Goal: Transaction & Acquisition: Subscribe to service/newsletter

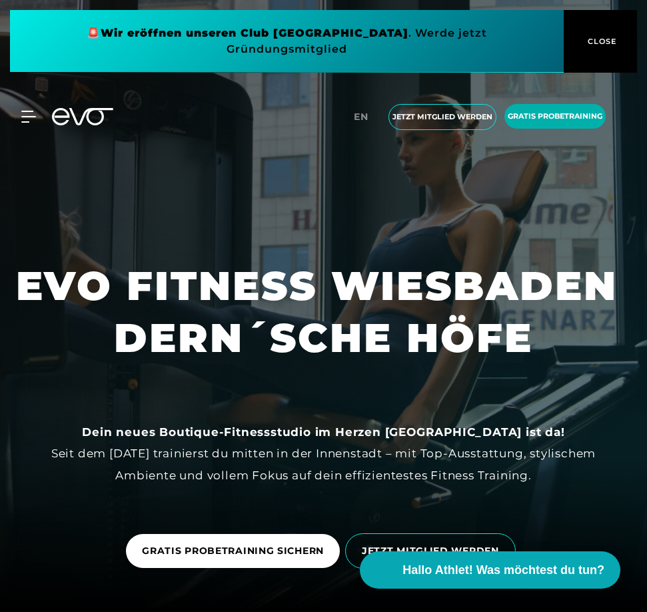
click at [596, 47] on button "CLOSE" at bounding box center [600, 41] width 73 height 63
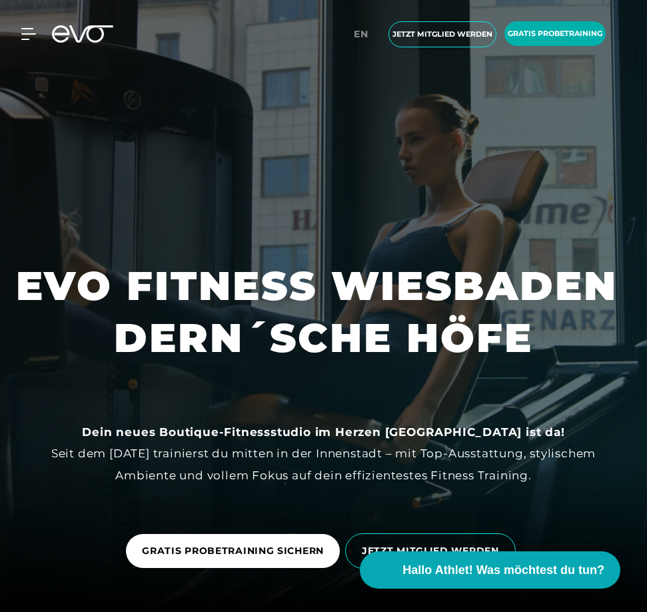
click at [36, 39] on div "MyEVO Login Über EVO Mitgliedschaften Probetraining TAGESPASS EVO Studios [GEOG…" at bounding box center [20, 34] width 47 height 12
click at [26, 37] on icon at bounding box center [30, 34] width 19 height 12
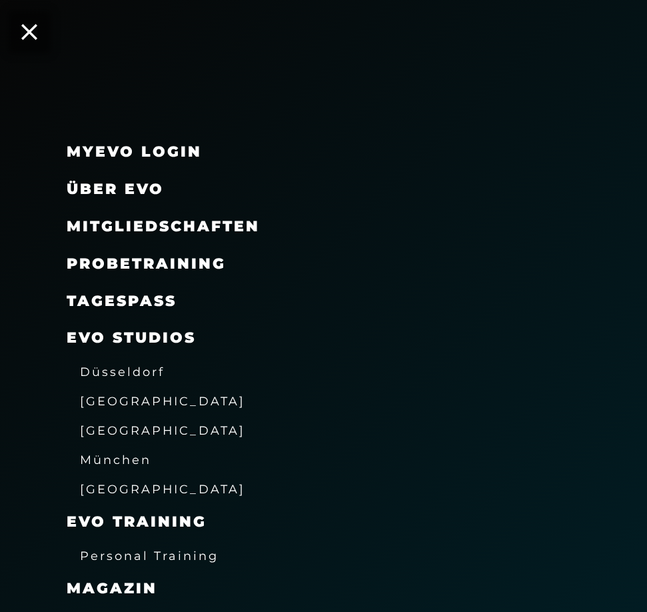
click at [113, 225] on span "Mitgliedschaften" at bounding box center [163, 226] width 193 height 18
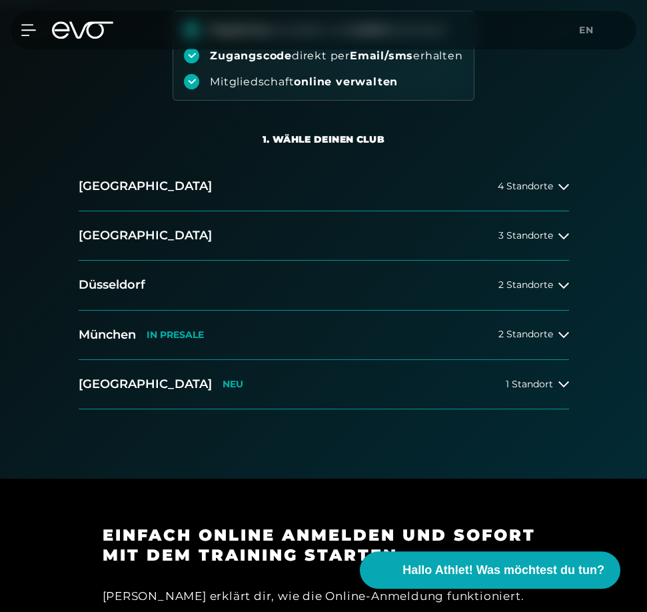
scroll to position [204, 0]
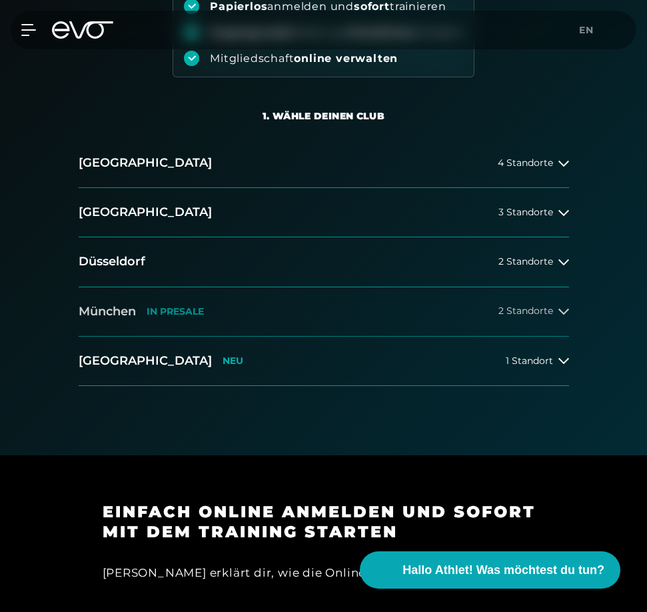
click at [505, 329] on button "[GEOGRAPHIC_DATA] IN [GEOGRAPHIC_DATA] 2 Standorte" at bounding box center [324, 311] width 490 height 49
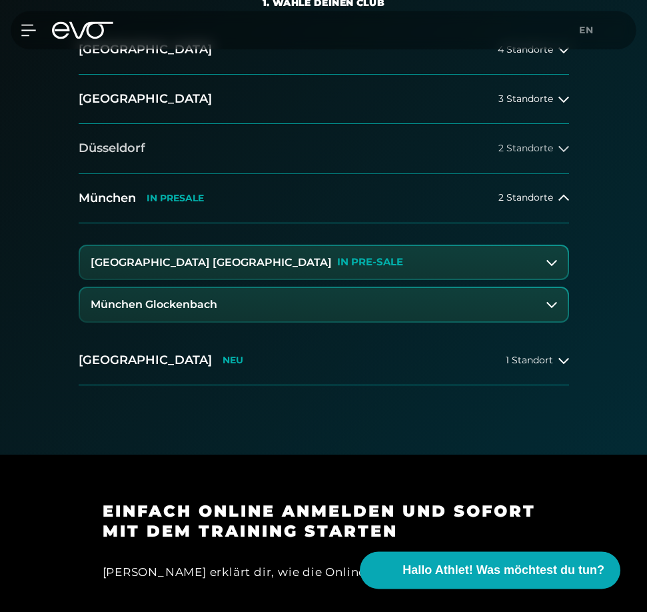
scroll to position [408, 0]
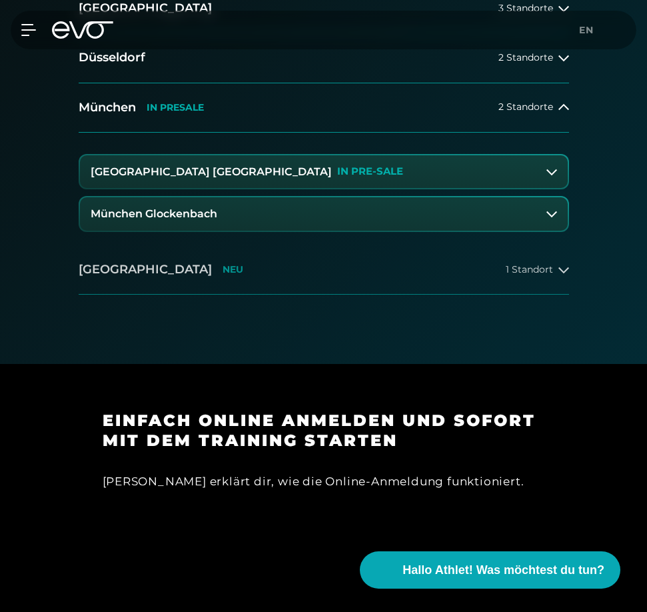
click at [242, 263] on button "[GEOGRAPHIC_DATA] NEU 1 Standort" at bounding box center [324, 269] width 490 height 49
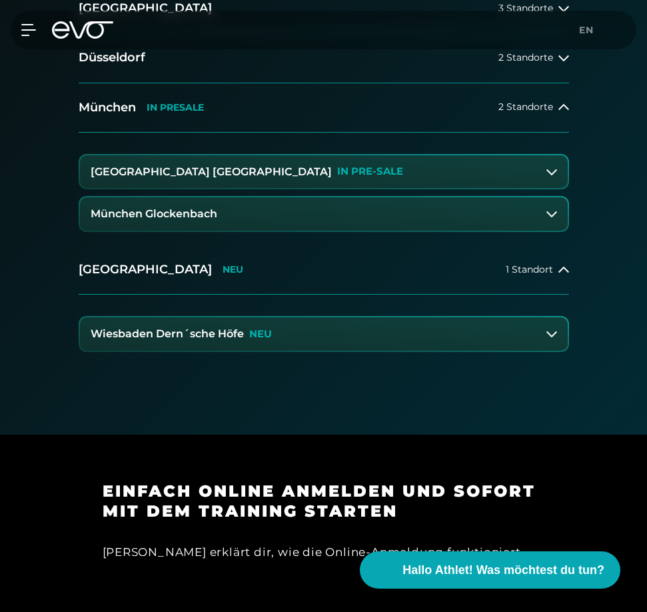
click at [245, 337] on div "Wiesbaden Dern´sche Höfe NEU" at bounding box center [181, 334] width 181 height 12
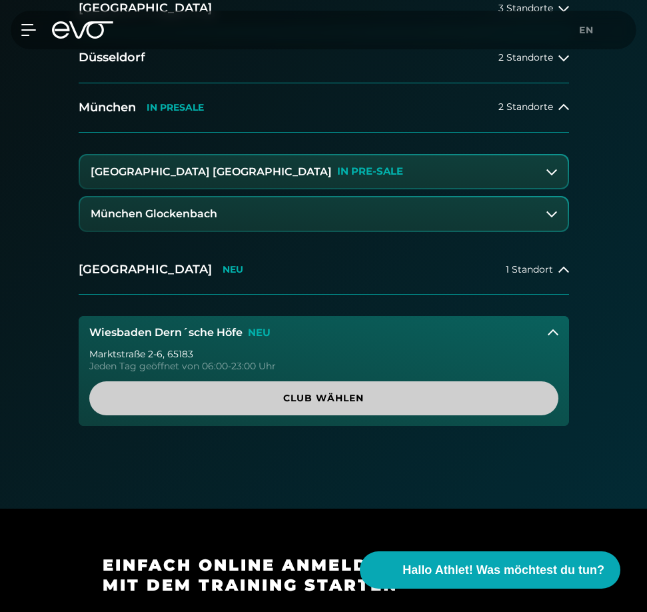
click at [263, 392] on span "Club wählen" at bounding box center [323, 398] width 437 height 14
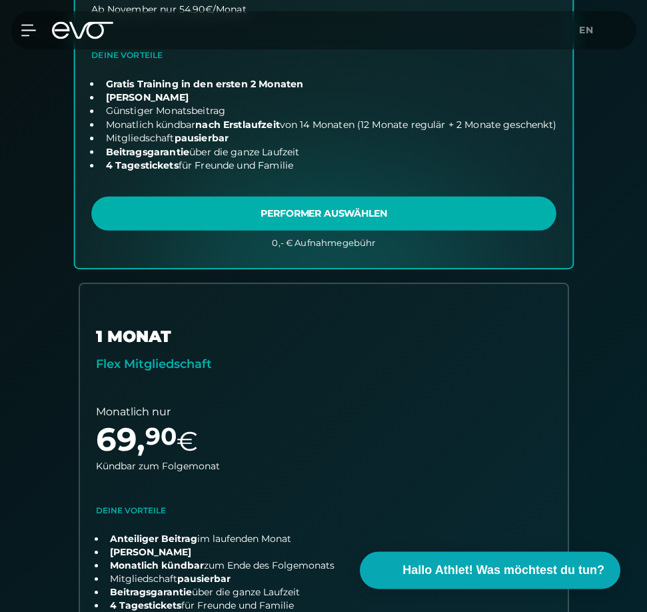
scroll to position [621, 0]
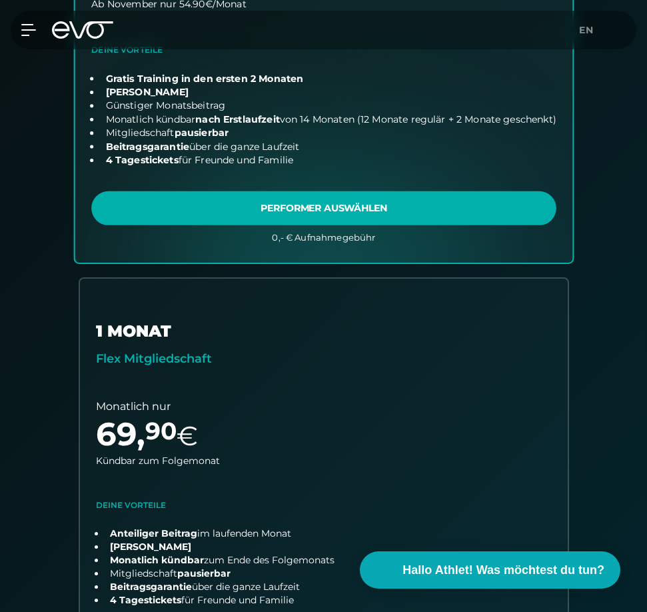
click at [374, 223] on link "choose plan" at bounding box center [324, 26] width 498 height 471
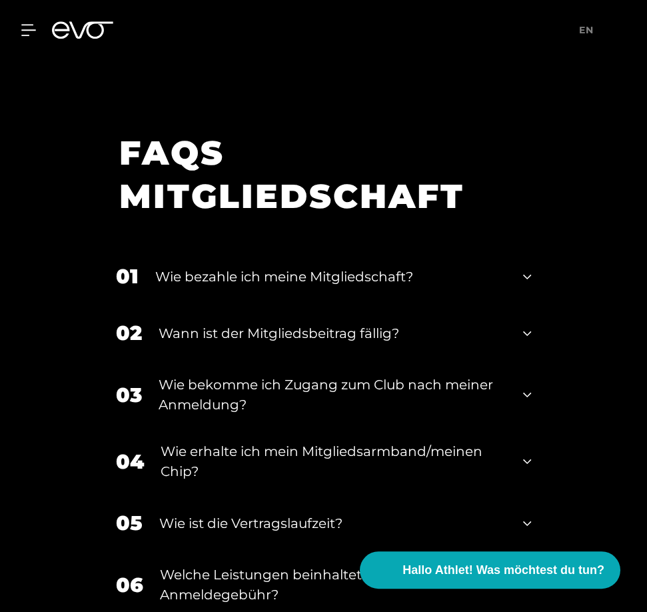
scroll to position [2863, 0]
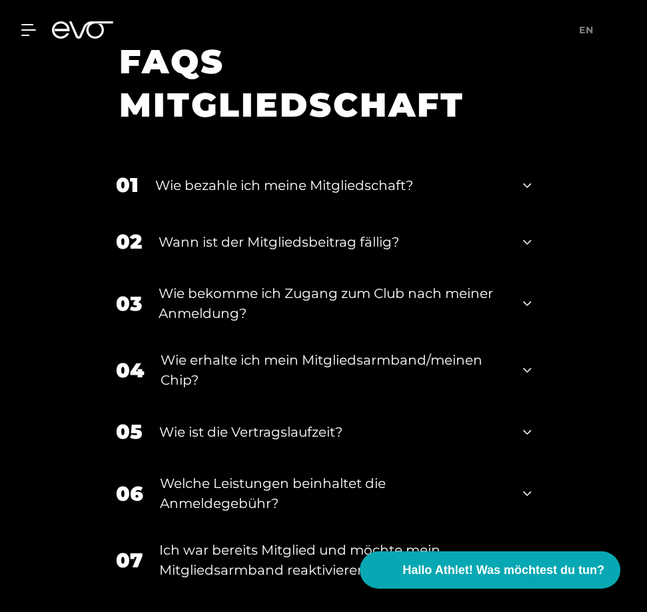
click at [313, 240] on div "Wann ist der Mitgliedsbeitrag fällig?" at bounding box center [333, 242] width 348 height 20
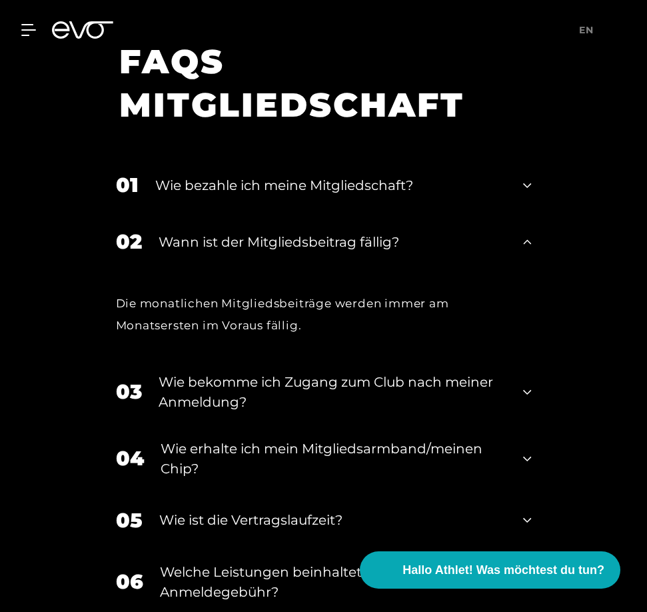
click at [313, 194] on div "Wie bezahle ich meine Mitgliedschaft?" at bounding box center [331, 185] width 352 height 20
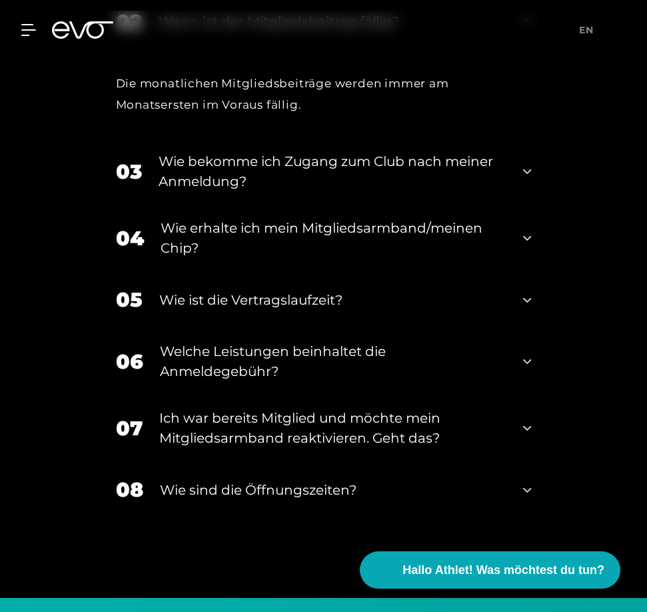
scroll to position [3203, 0]
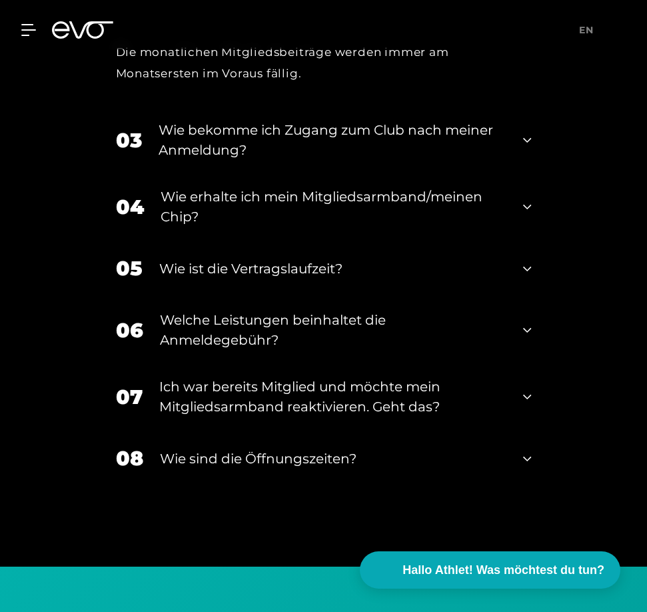
click at [249, 274] on div "Wie ist die Vertragslaufzeit?" at bounding box center [333, 269] width 348 height 20
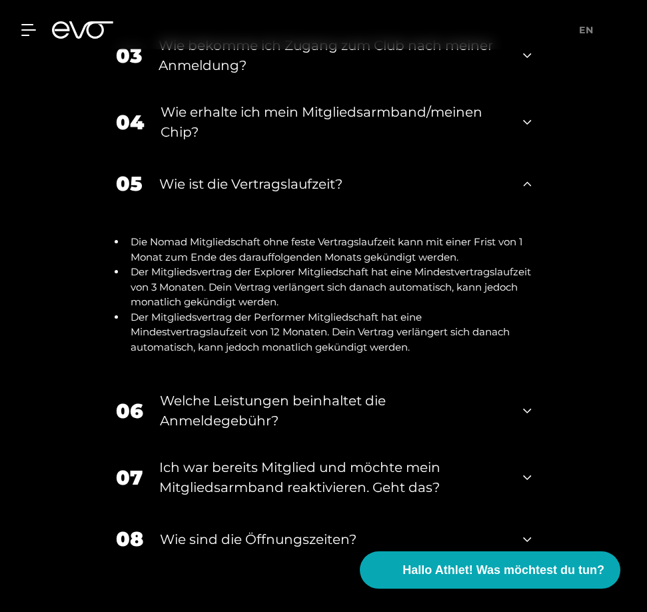
scroll to position [3407, 0]
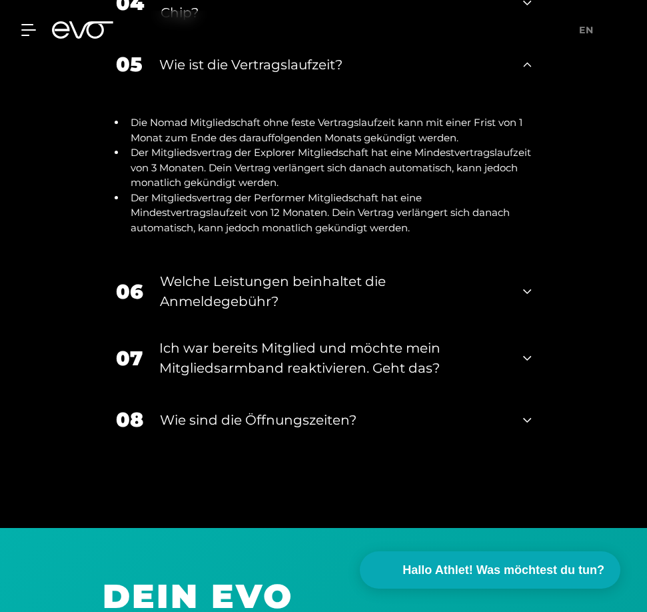
click at [253, 295] on div "Welche Leistungen beinhaltet die Anmeldegebühr?" at bounding box center [333, 291] width 347 height 40
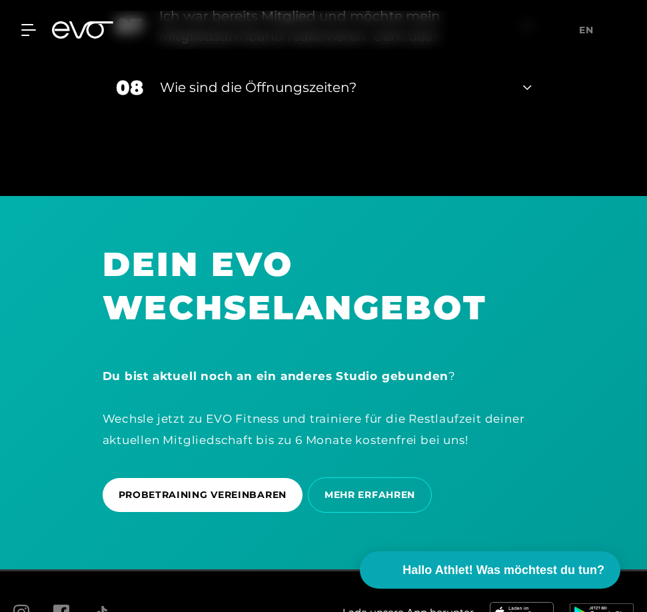
scroll to position [3951, 0]
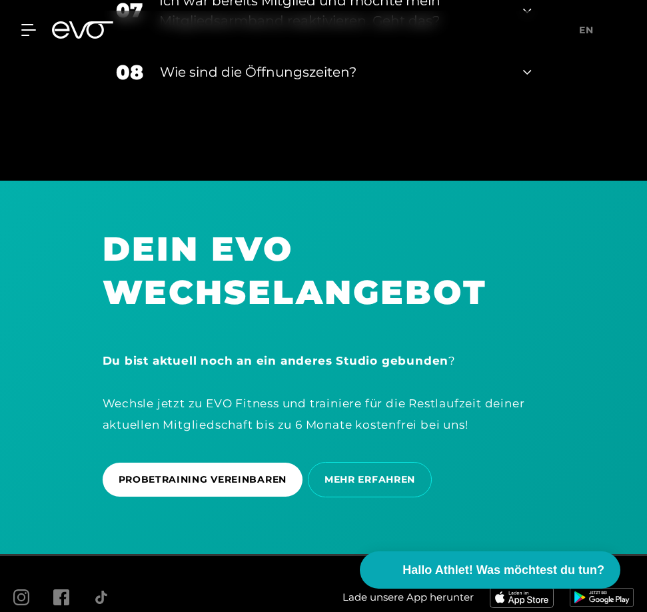
click at [296, 72] on div "Wie sind die Öffnungszeiten?" at bounding box center [333, 72] width 347 height 20
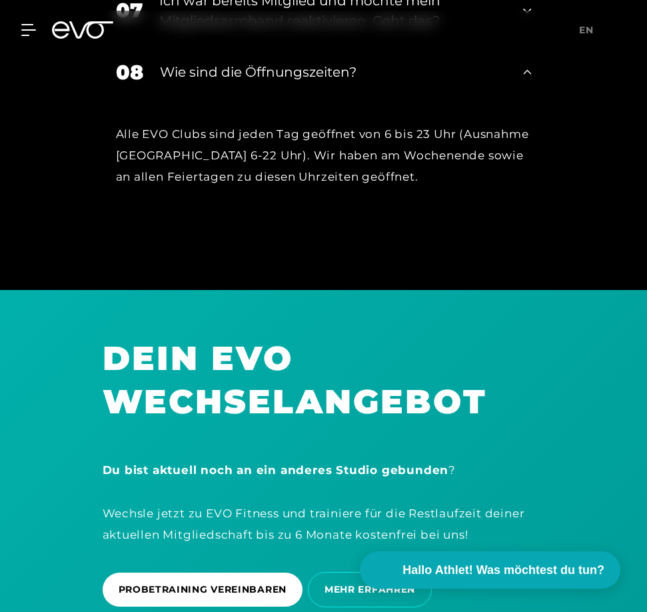
scroll to position [4146, 0]
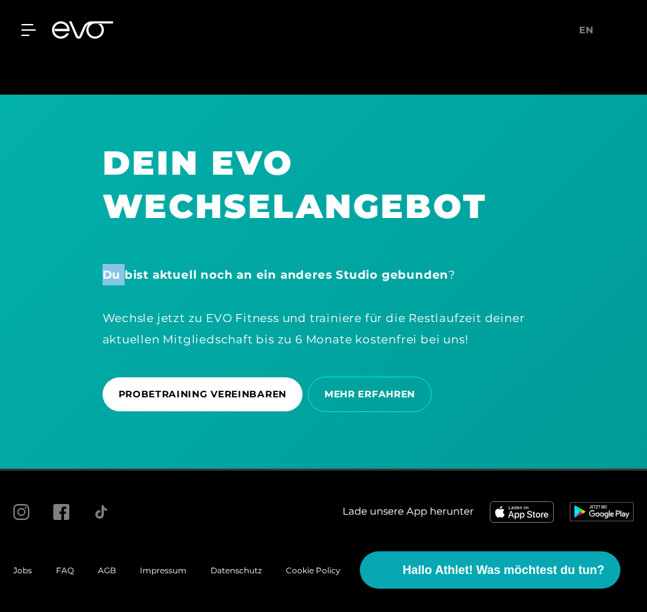
drag, startPoint x: 126, startPoint y: 270, endPoint x: 71, endPoint y: 258, distance: 56.1
click at [71, 258] on section "DEIN EVO WECHSELANGEBOT Du bist aktuell noch an ein anderes Studio gebunden ? W…" at bounding box center [323, 281] width 647 height 373
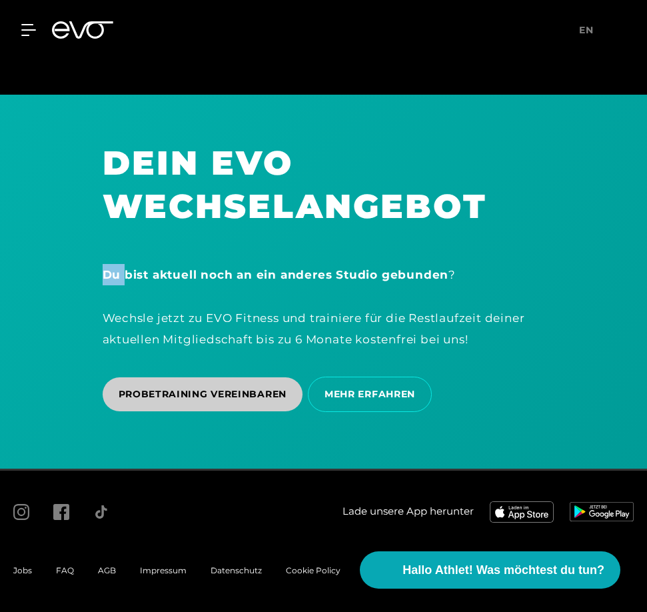
click at [197, 384] on span "PROBETRAINING VEREINBAREN" at bounding box center [203, 394] width 201 height 34
